Goal: Transaction & Acquisition: Purchase product/service

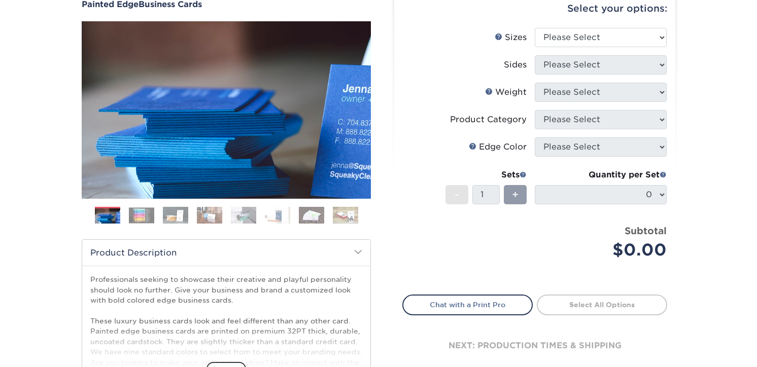
scroll to position [101, 0]
click at [140, 209] on img at bounding box center [141, 216] width 25 height 16
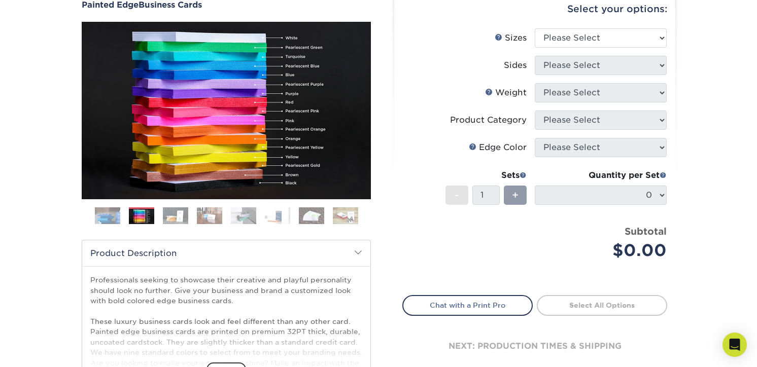
click at [175, 211] on img at bounding box center [175, 216] width 25 height 18
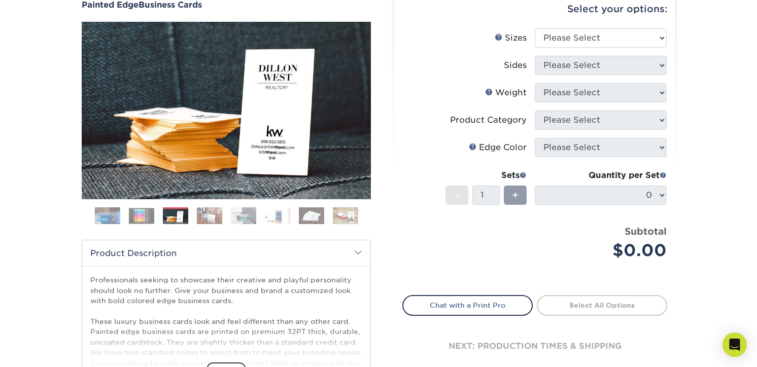
click at [209, 215] on img at bounding box center [209, 216] width 25 height 18
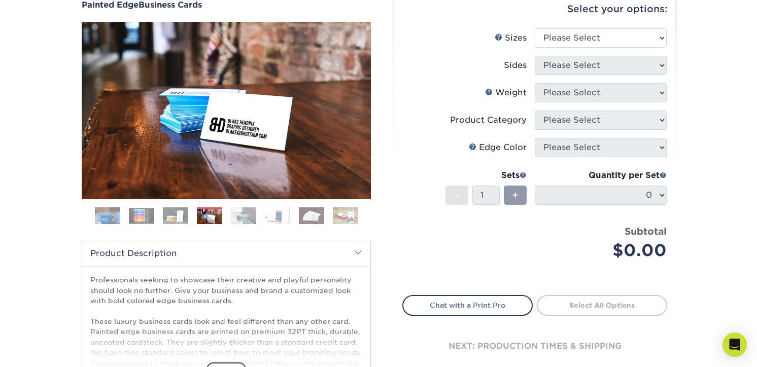
click at [252, 212] on img at bounding box center [243, 216] width 25 height 18
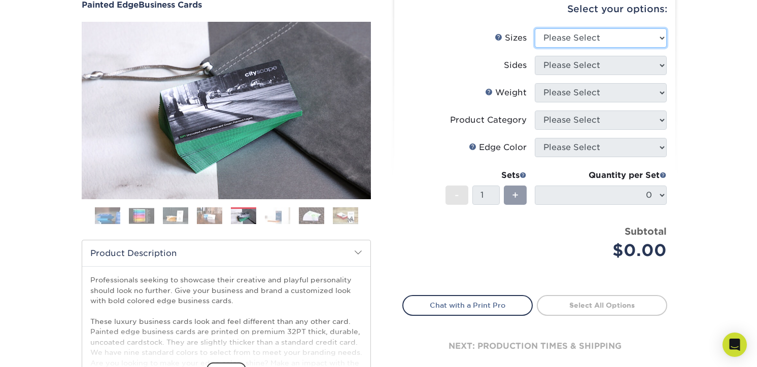
click at [654, 38] on select "Please Select 2" x 3.5" - Standard 2.125" x 3.375" - European 2.5" x 2.5" - Squ…" at bounding box center [601, 37] width 132 height 19
select select "2.00x3.50"
click at [535, 28] on select "Please Select 2" x 3.5" - Standard 2.125" x 3.375" - European 2.5" x 2.5" - Squ…" at bounding box center [601, 37] width 132 height 19
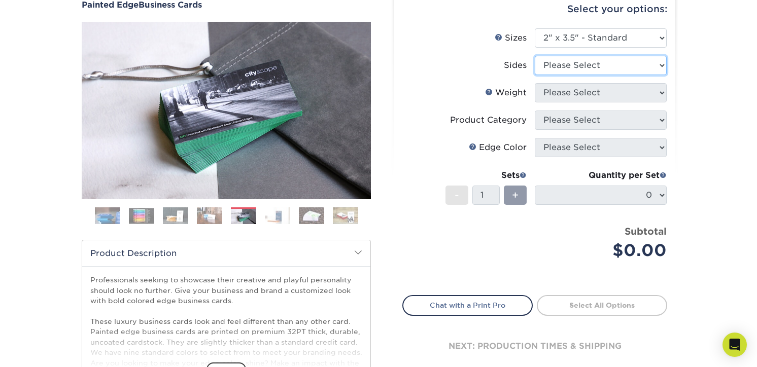
click at [664, 66] on select "Please Select Print Both Sides Print Front Only" at bounding box center [601, 65] width 132 height 19
select select "13abbda7-1d64-4f25-8bb2-c179b224825d"
click at [535, 56] on select "Please Select Print Both Sides Print Front Only" at bounding box center [601, 65] width 132 height 19
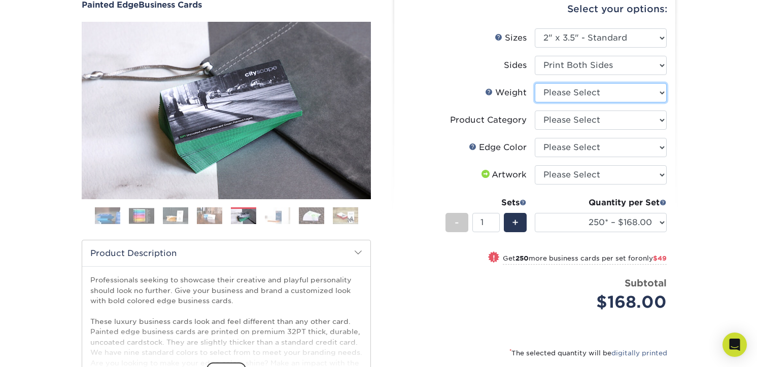
click at [661, 94] on select "Please Select 32PTUC" at bounding box center [601, 92] width 132 height 19
select select "32PTUC"
click at [535, 83] on select "Please Select 32PTUC" at bounding box center [601, 92] width 132 height 19
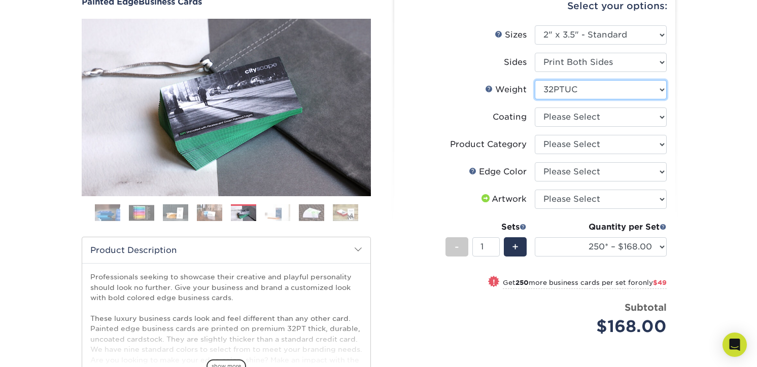
scroll to position [203, 0]
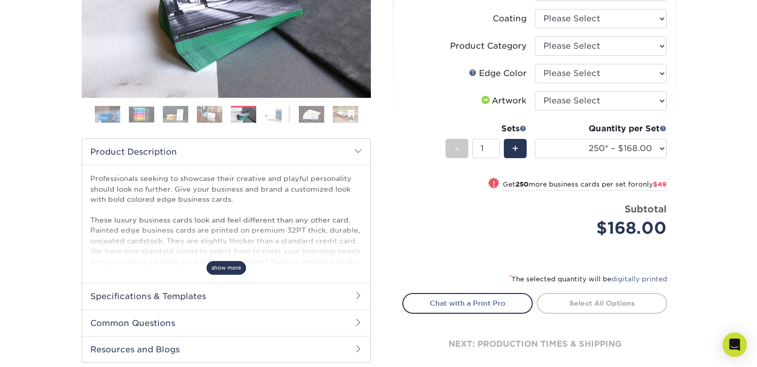
click at [233, 272] on span "show more" at bounding box center [226, 268] width 40 height 14
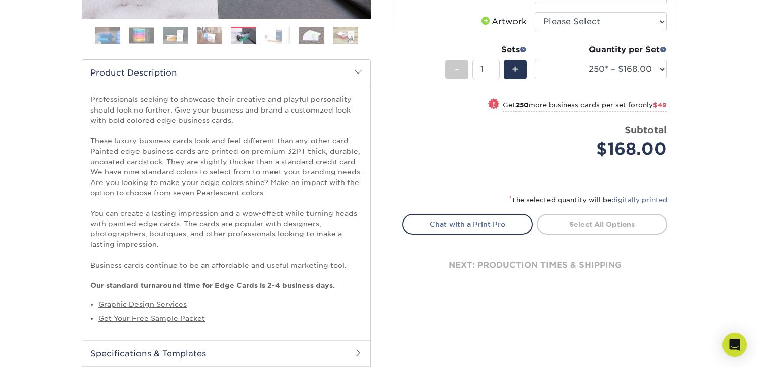
scroll to position [406, 0]
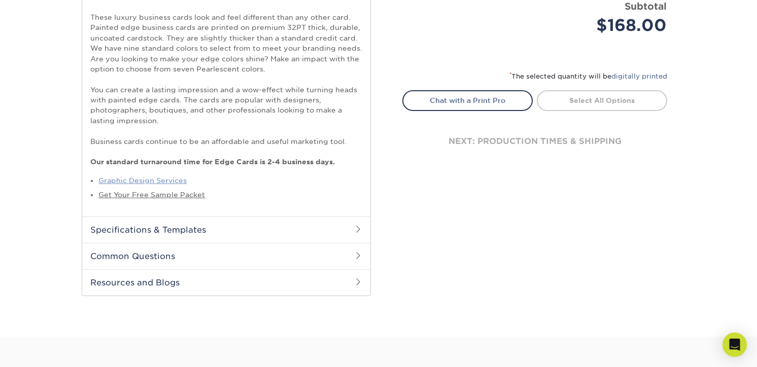
click at [144, 182] on link "Graphic Design Services" at bounding box center [142, 180] width 88 height 8
click at [172, 197] on link "Get Your Free Sample Packet" at bounding box center [151, 195] width 106 height 8
